Goal: Communication & Community: Answer question/provide support

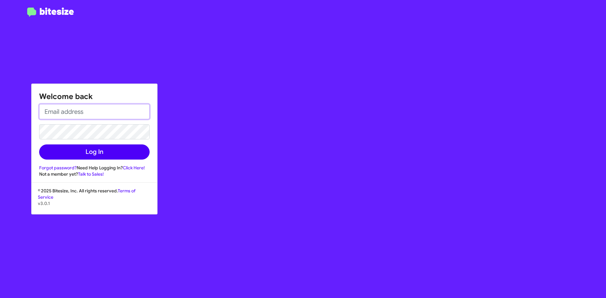
type input "[EMAIL_ADDRESS][DOMAIN_NAME]"
click at [86, 149] on button "Log In" at bounding box center [94, 152] width 110 height 15
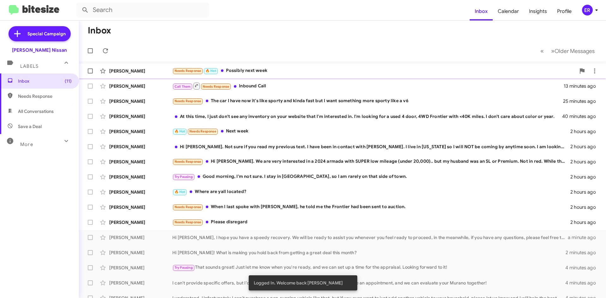
click at [151, 73] on div "[PERSON_NAME]" at bounding box center [140, 71] width 63 height 6
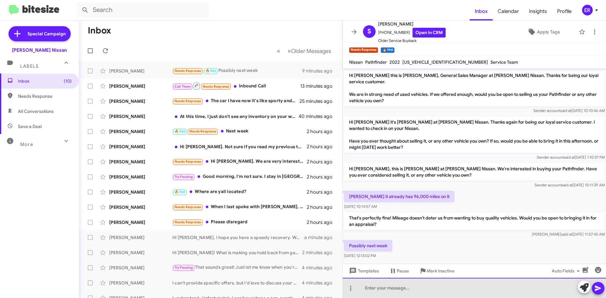
click at [382, 288] on div at bounding box center [474, 288] width 263 height 20
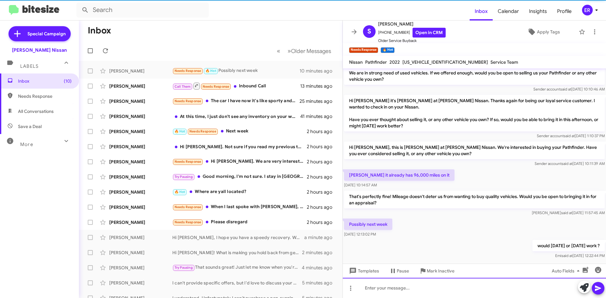
scroll to position [23, 0]
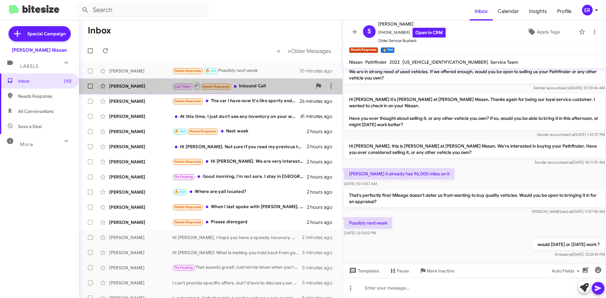
click at [275, 89] on div "Call Them Needs Response Inbound Call" at bounding box center [242, 86] width 140 height 8
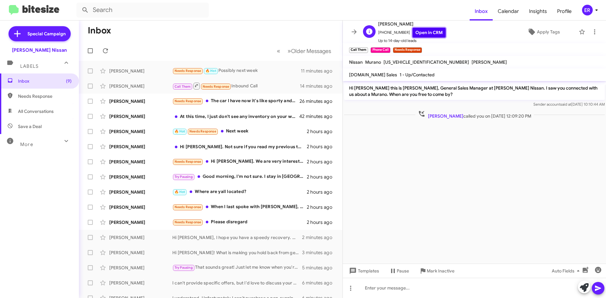
click at [425, 36] on link "Open in CRM" at bounding box center [428, 33] width 33 height 10
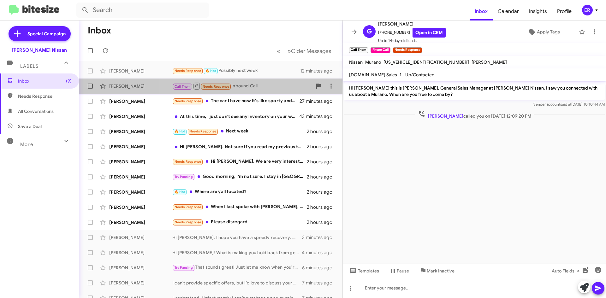
click at [275, 89] on div "Call Them Needs Response Inbound Call" at bounding box center [242, 86] width 140 height 8
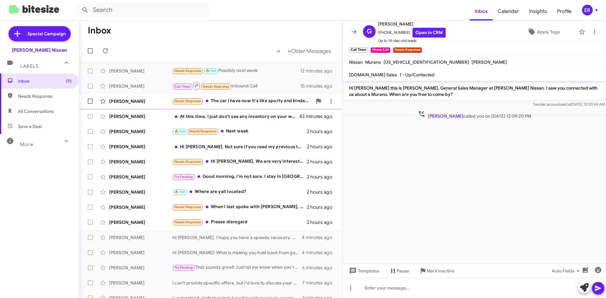
click at [251, 103] on div "Needs Response The car I have now it's like sporty and kinda fast but I want so…" at bounding box center [242, 101] width 140 height 7
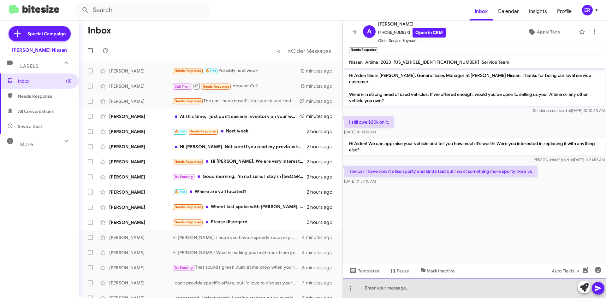
click at [390, 292] on div at bounding box center [474, 288] width 263 height 20
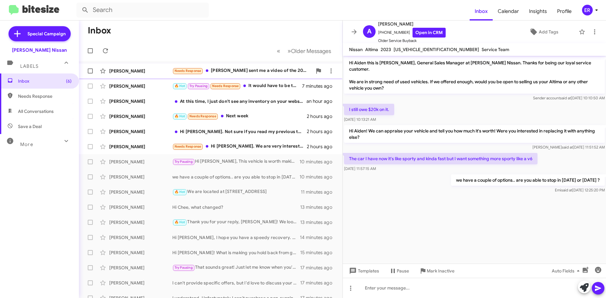
click at [264, 68] on div "Needs Response [PERSON_NAME] sent me a video of the 2000 Frontier. Manual trans…" at bounding box center [242, 70] width 140 height 7
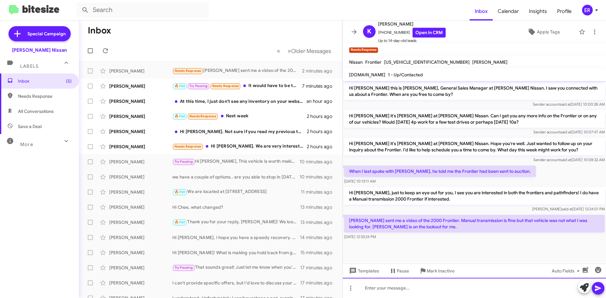
click at [425, 292] on div at bounding box center [474, 288] width 263 height 20
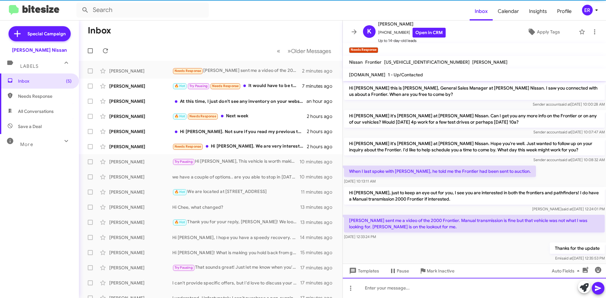
scroll to position [10, 0]
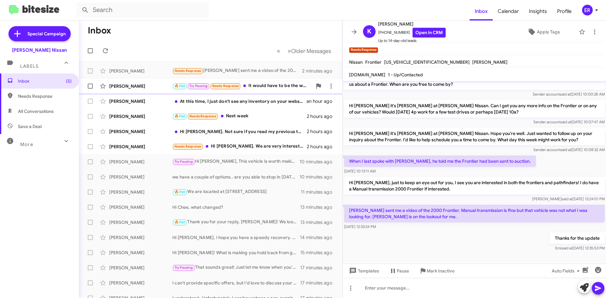
click at [288, 90] on div "[PERSON_NAME] 🔥 Hot Try Pausing Needs Response It would have to be the week aft…" at bounding box center [210, 86] width 253 height 13
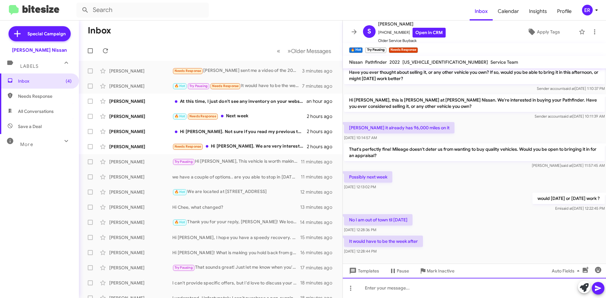
click at [410, 290] on div at bounding box center [474, 288] width 263 height 20
click at [447, 286] on div "Saturdays we're open til 8pm if" at bounding box center [474, 288] width 263 height 20
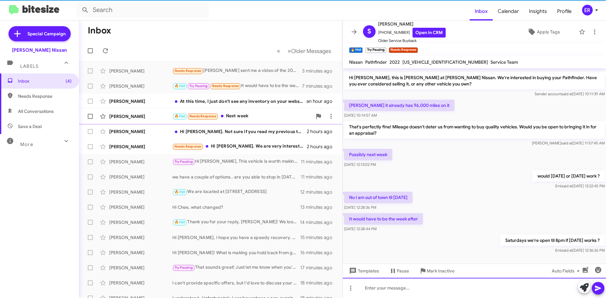
scroll to position [92, 0]
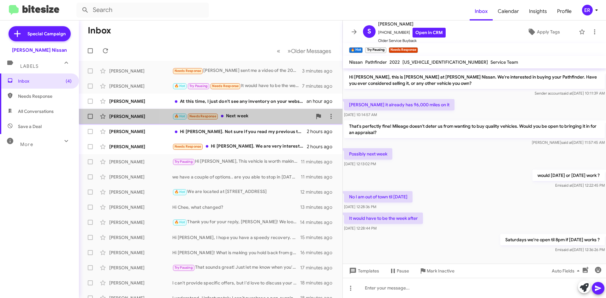
click at [268, 110] on span "[PERSON_NAME] 🔥 Hot Needs Response Next week 2 hours ago" at bounding box center [210, 116] width 263 height 15
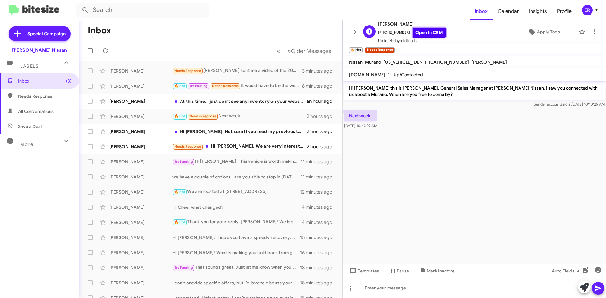
click at [431, 31] on link "Open in CRM" at bounding box center [428, 33] width 33 height 10
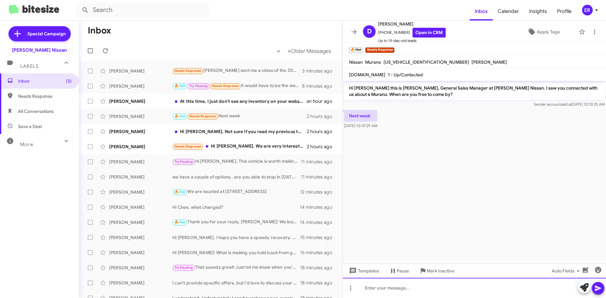
click at [390, 289] on div at bounding box center [474, 288] width 263 height 20
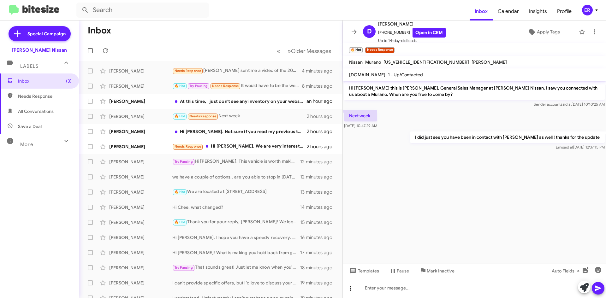
click at [355, 289] on span at bounding box center [350, 289] width 13 height 8
click at [418, 224] on div at bounding box center [303, 149] width 606 height 298
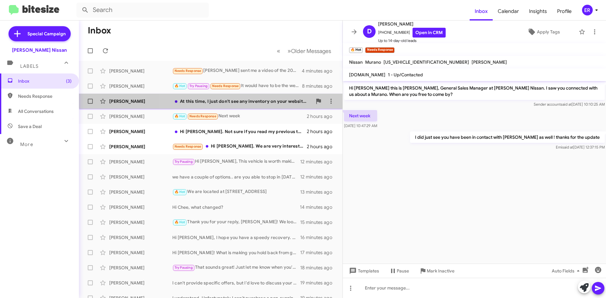
click at [253, 98] on div "[PERSON_NAME] At this time, I just don't see any inventory on your website that…" at bounding box center [210, 101] width 253 height 13
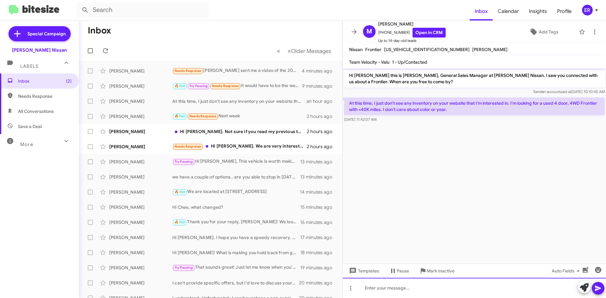
click at [393, 292] on div at bounding box center [474, 288] width 263 height 20
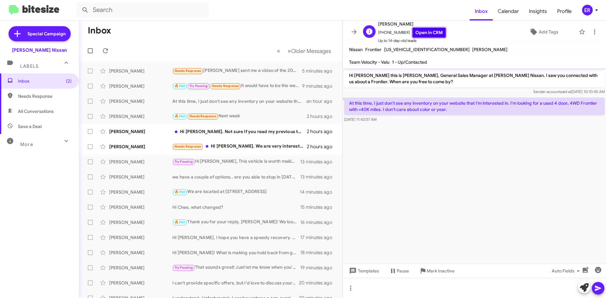
click at [413, 34] on link "Open in CRM" at bounding box center [428, 33] width 33 height 10
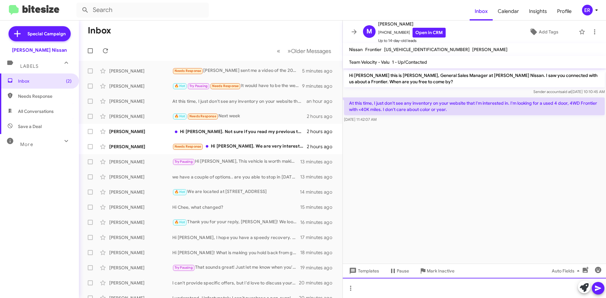
click at [412, 295] on div at bounding box center [474, 288] width 263 height 20
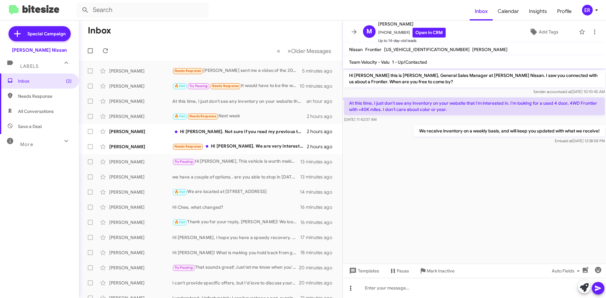
click at [351, 291] on icon at bounding box center [351, 289] width 8 height 8
click at [367, 274] on button "note" at bounding box center [363, 271] width 39 height 15
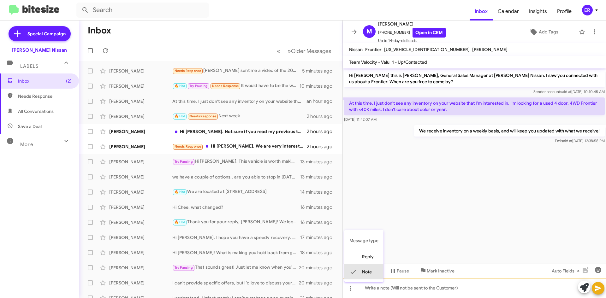
click at [373, 288] on div at bounding box center [474, 288] width 263 height 20
click at [455, 290] on div "this is my customer.. i have a task to keep upwith what we get" at bounding box center [474, 288] width 263 height 20
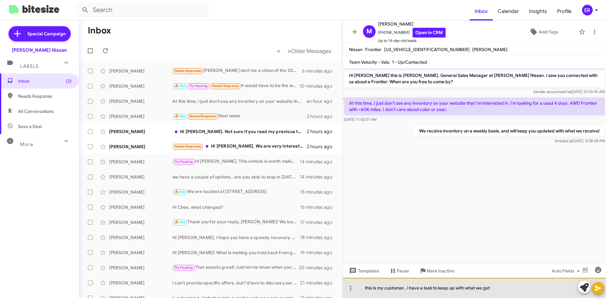
click at [496, 284] on div "this is my customer.. i have a task to keep up with what we get" at bounding box center [474, 288] width 263 height 20
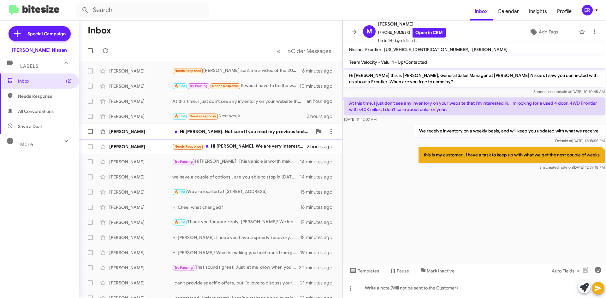
click at [281, 134] on div "Hi [PERSON_NAME]. Not sure if you read my previous text. I have been in contact…" at bounding box center [242, 131] width 140 height 6
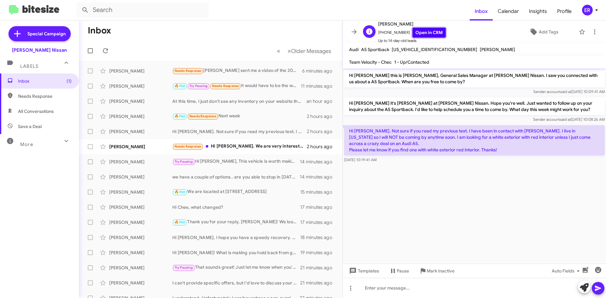
click at [415, 29] on link "Open in CRM" at bounding box center [428, 33] width 33 height 10
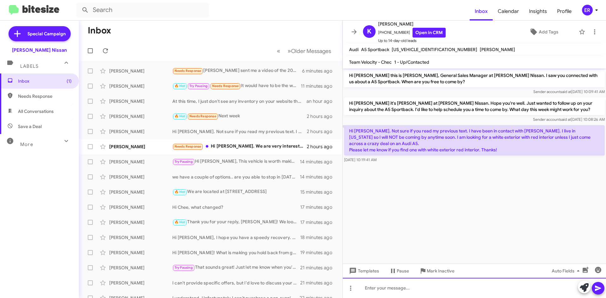
click at [388, 290] on div at bounding box center [474, 288] width 263 height 20
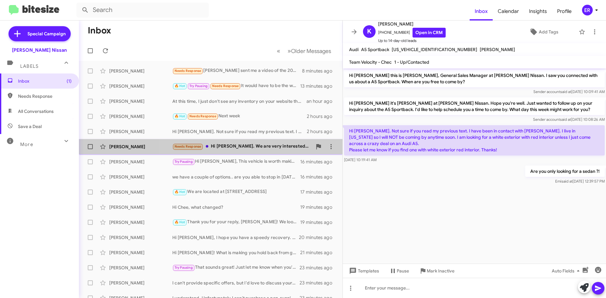
click at [248, 145] on div "Needs Response Hi [PERSON_NAME]. We are very interested in a 2024 armada with S…" at bounding box center [242, 146] width 140 height 7
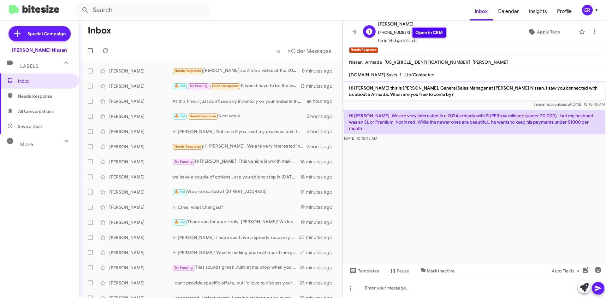
click at [429, 36] on link "Open in CRM" at bounding box center [428, 33] width 33 height 10
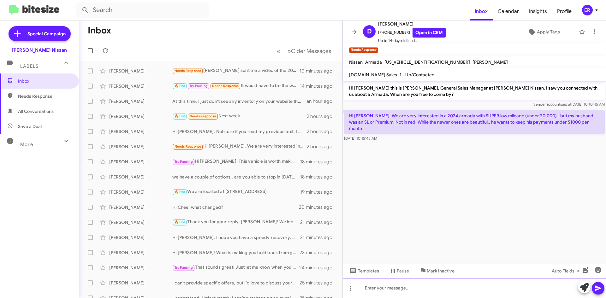
click at [368, 285] on div at bounding box center [474, 288] width 263 height 20
click at [452, 289] on div "I have a couple of options available for you!" at bounding box center [474, 288] width 263 height 20
click at [534, 286] on div "I have a couple of options available for you with mileage under 20,000 miles !" at bounding box center [474, 288] width 263 height 20
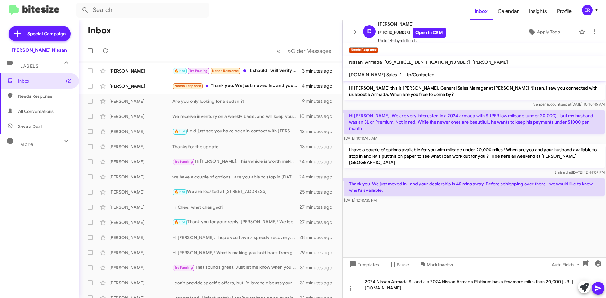
click at [595, 286] on icon at bounding box center [598, 288] width 6 height 5
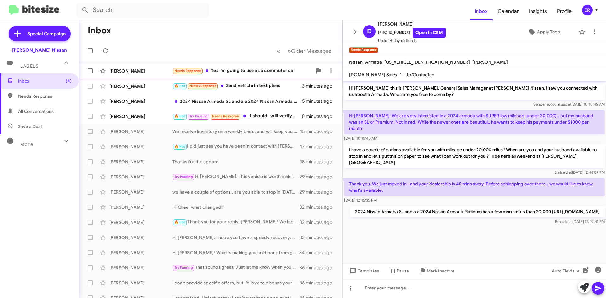
click at [258, 67] on div "Needs Response Yes I'm going to use as a commuter car" at bounding box center [242, 70] width 140 height 7
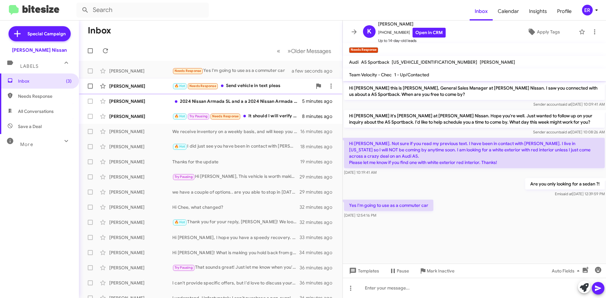
click at [249, 86] on div "🔥 Hot Needs Response Send vehicle in text pleas" at bounding box center [242, 85] width 140 height 7
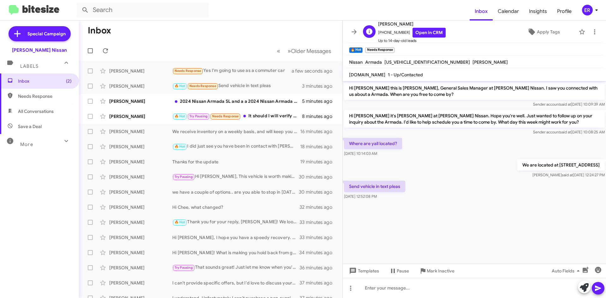
click at [420, 38] on span "Up to 14-day-old leads" at bounding box center [412, 41] width 68 height 6
click at [420, 37] on link "Open in CRM" at bounding box center [428, 33] width 33 height 10
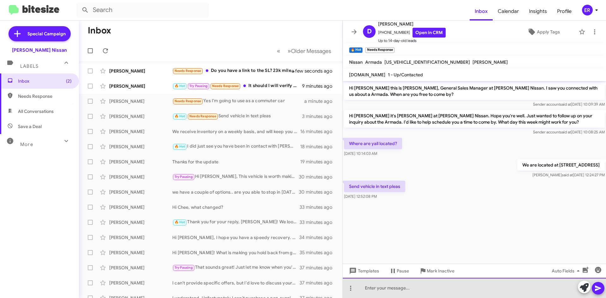
click at [396, 287] on div at bounding box center [474, 288] width 263 height 20
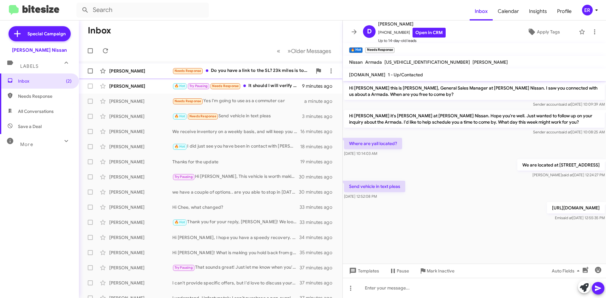
click at [161, 76] on div "[PERSON_NAME] Needs Response Do you have a link to the SL? 23k miles is too muc…" at bounding box center [210, 71] width 253 height 13
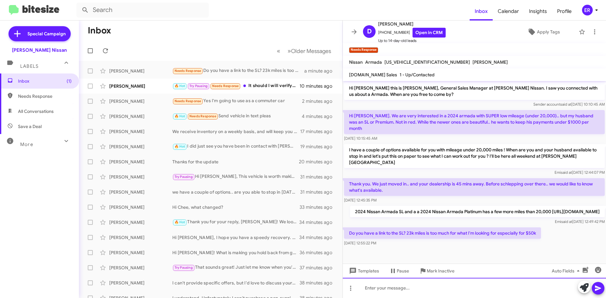
click at [441, 287] on div at bounding box center [474, 288] width 263 height 20
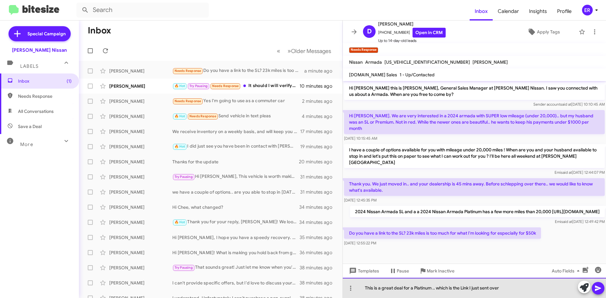
click at [471, 289] on div "This is a great deal for a Platinum .. which is the Link I just sent over" at bounding box center [474, 288] width 263 height 20
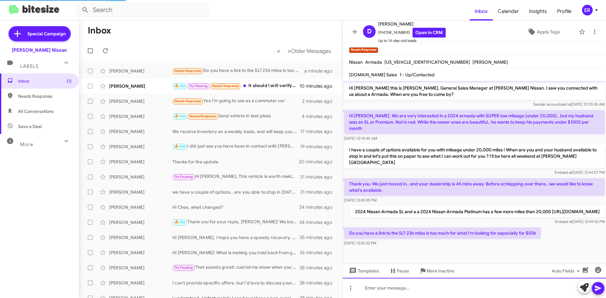
scroll to position [10, 0]
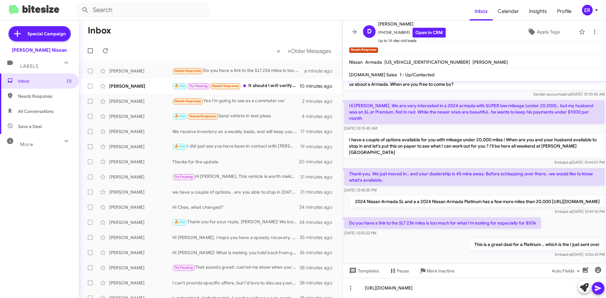
click at [594, 288] on button at bounding box center [598, 288] width 13 height 13
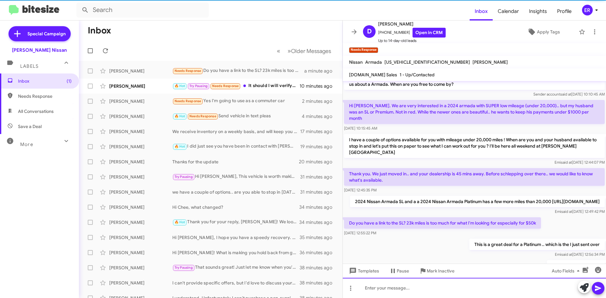
scroll to position [33, 0]
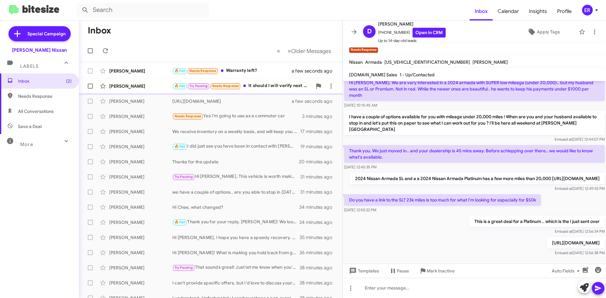
click at [266, 87] on div "🔥 Hot Try Pausing Needs Response It should I will verify next week" at bounding box center [242, 85] width 140 height 7
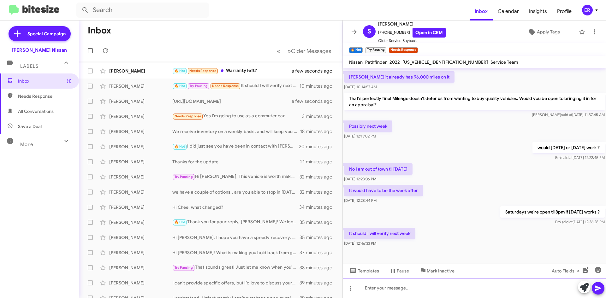
click at [422, 285] on div at bounding box center [474, 288] width 263 height 20
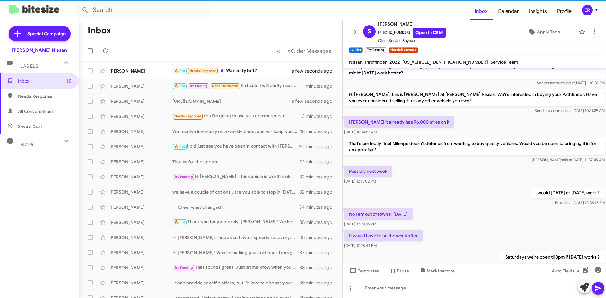
scroll to position [0, 0]
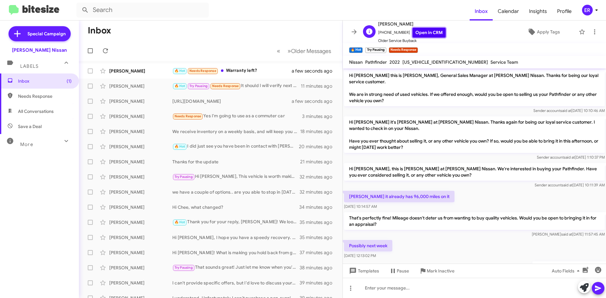
click at [417, 30] on link "Open in CRM" at bounding box center [428, 33] width 33 height 10
drag, startPoint x: 401, startPoint y: 61, endPoint x: 448, endPoint y: 62, distance: 46.4
click at [448, 62] on span "[US_VEHICLE_IDENTIFICATION_NUMBER]" at bounding box center [445, 62] width 86 height 6
copy span "[US_VEHICLE_IDENTIFICATION_NUMBER]"
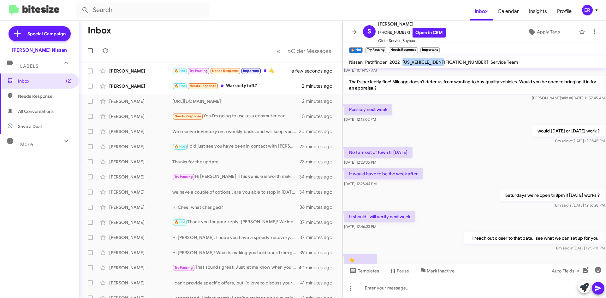
scroll to position [161, 0]
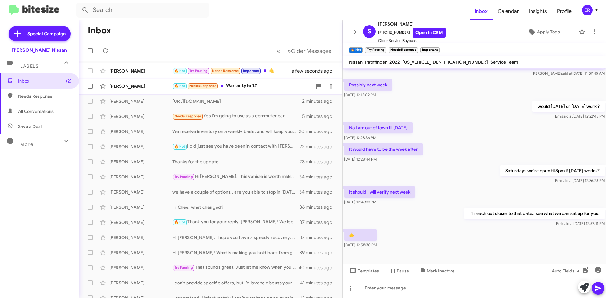
click at [281, 80] on div "[PERSON_NAME] 🔥 Hot Needs Response Warranty left? 2 minutes ago" at bounding box center [210, 86] width 253 height 13
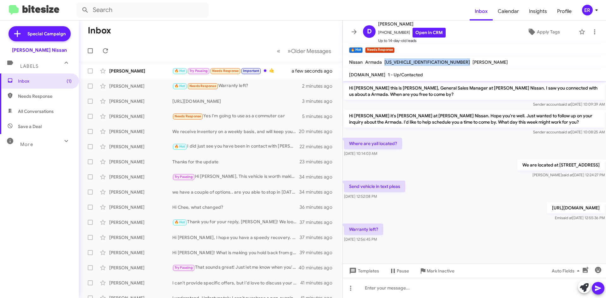
drag, startPoint x: 430, startPoint y: 61, endPoint x: 385, endPoint y: 62, distance: 45.1
click at [385, 62] on div "Nissan Armada [US_VEHICLE_IDENTIFICATION_NUMBER] [PERSON_NAME]" at bounding box center [428, 62] width 161 height 8
copy span "[US_VEHICLE_IDENTIFICATION_NUMBER]"
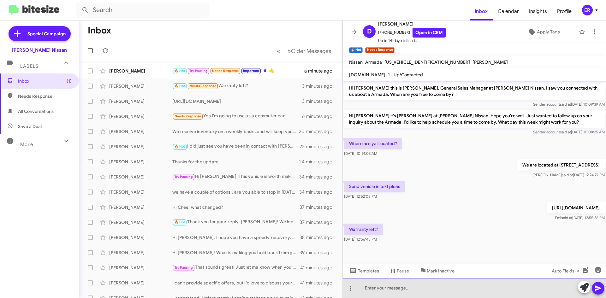
click at [400, 289] on div at bounding box center [474, 288] width 263 height 20
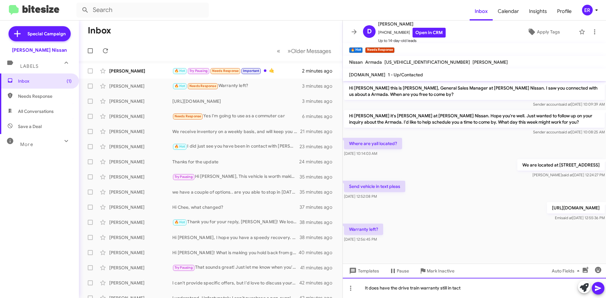
click at [482, 291] on div "It does have the drive train warranty still in tact" at bounding box center [474, 288] width 263 height 20
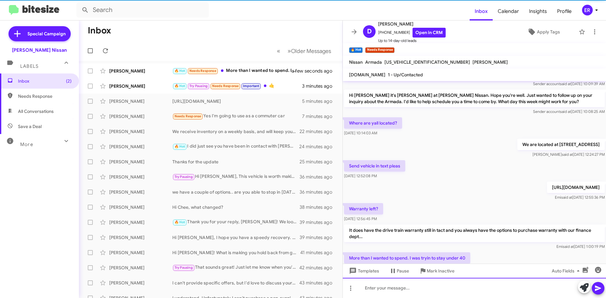
scroll to position [44, 0]
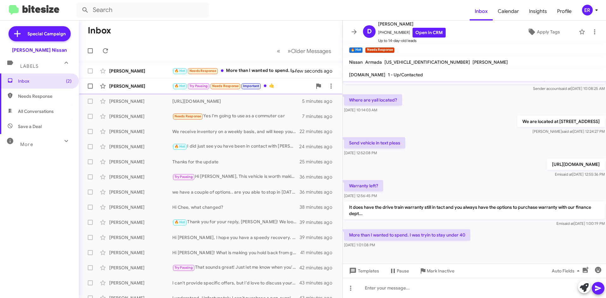
click at [156, 84] on div "[PERSON_NAME]" at bounding box center [140, 86] width 63 height 6
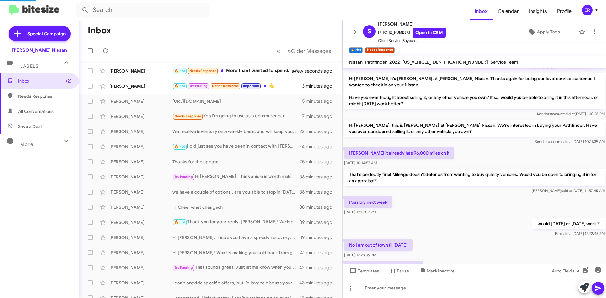
scroll to position [161, 0]
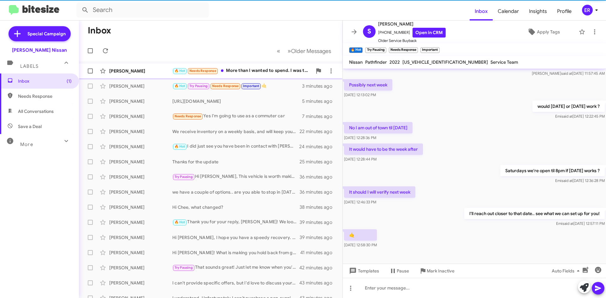
click at [145, 72] on div "[PERSON_NAME]" at bounding box center [140, 71] width 63 height 6
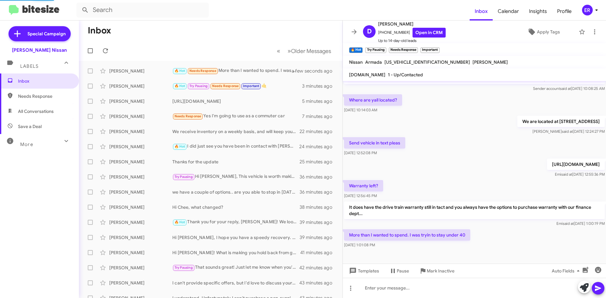
scroll to position [44, 0]
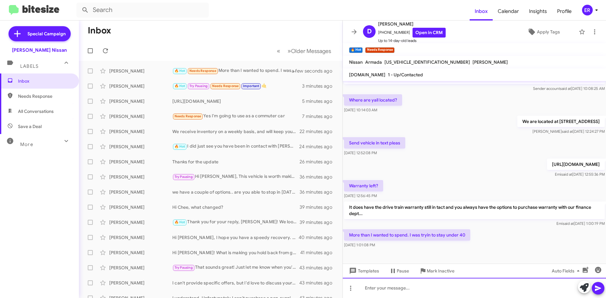
click at [405, 291] on div at bounding box center [474, 288] width 263 height 20
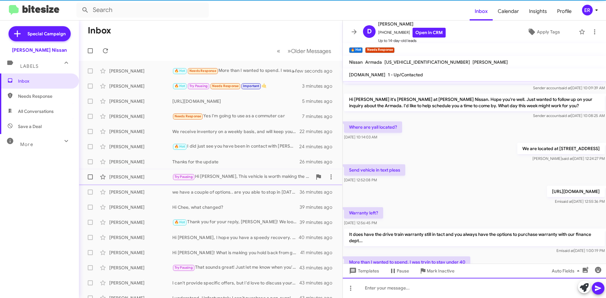
scroll to position [67, 0]
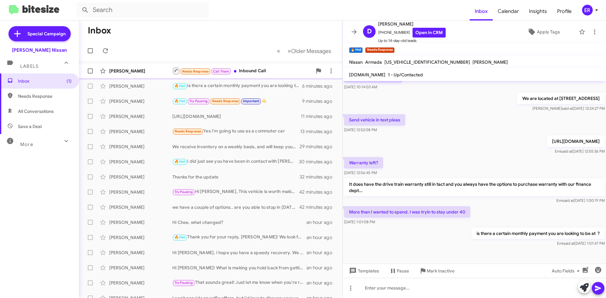
click at [146, 68] on div "[PERSON_NAME]" at bounding box center [140, 71] width 63 height 6
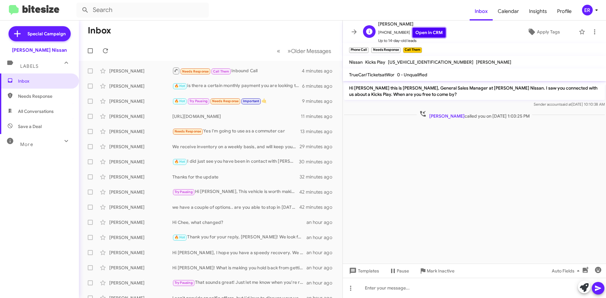
click at [421, 34] on link "Open in CRM" at bounding box center [428, 33] width 33 height 10
click at [244, 66] on div "[PERSON_NAME] Needs Response Call Them Inbound Call 9 minutes ago" at bounding box center [210, 71] width 253 height 13
click at [432, 33] on link "Open in CRM" at bounding box center [428, 33] width 33 height 10
